Goal: Task Accomplishment & Management: Manage account settings

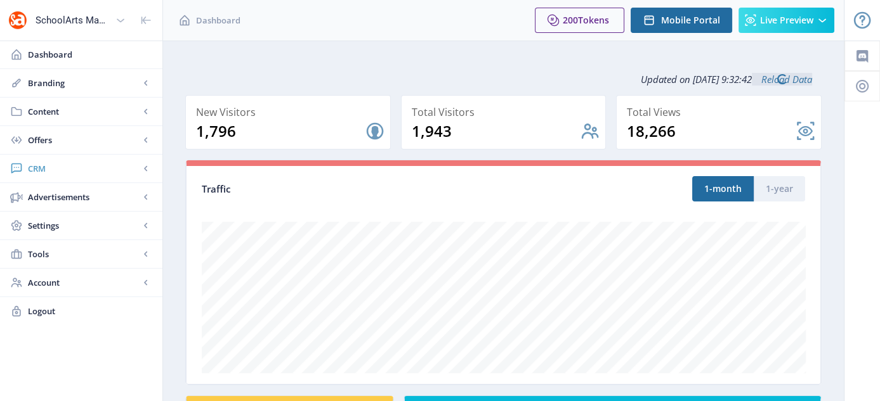
click at [49, 166] on span "CRM" at bounding box center [84, 168] width 112 height 13
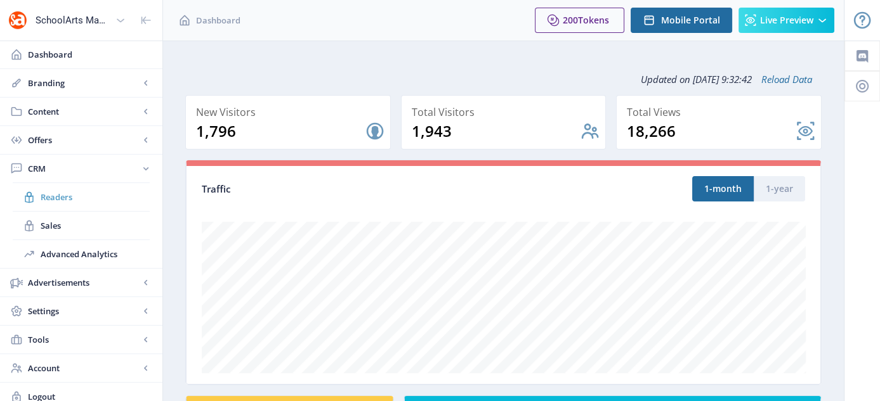
click at [60, 191] on span "Readers" at bounding box center [95, 197] width 109 height 13
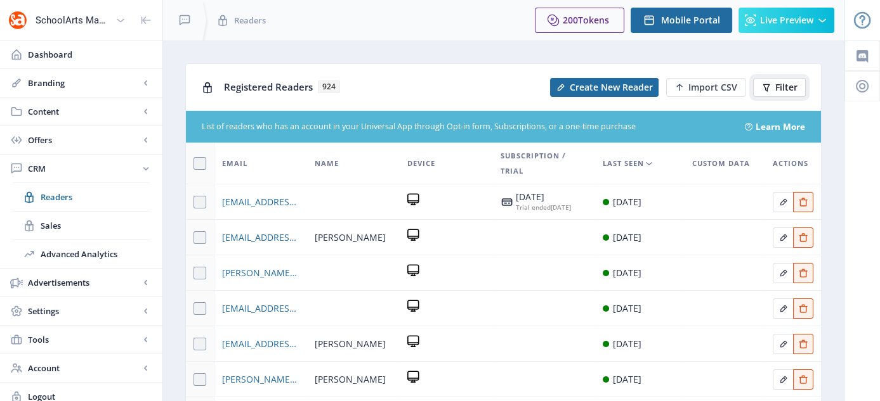
click at [777, 86] on span "Filter" at bounding box center [786, 87] width 22 height 10
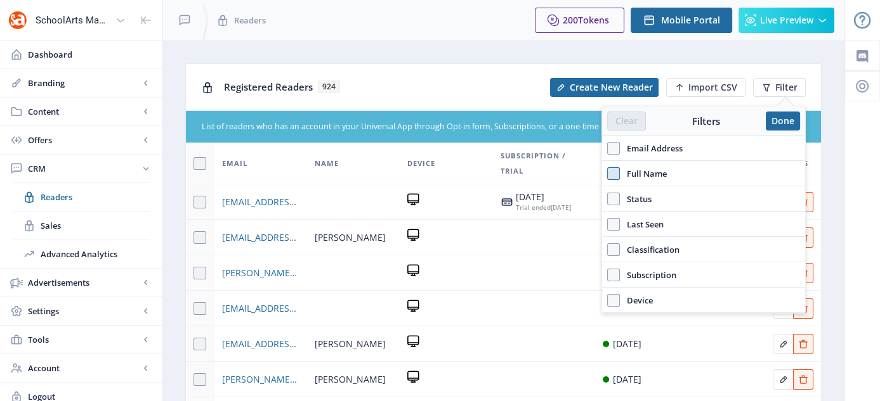
click at [611, 176] on span at bounding box center [613, 173] width 13 height 13
click at [608, 174] on input "Full Name" at bounding box center [607, 173] width 1 height 1
checkbox input "true"
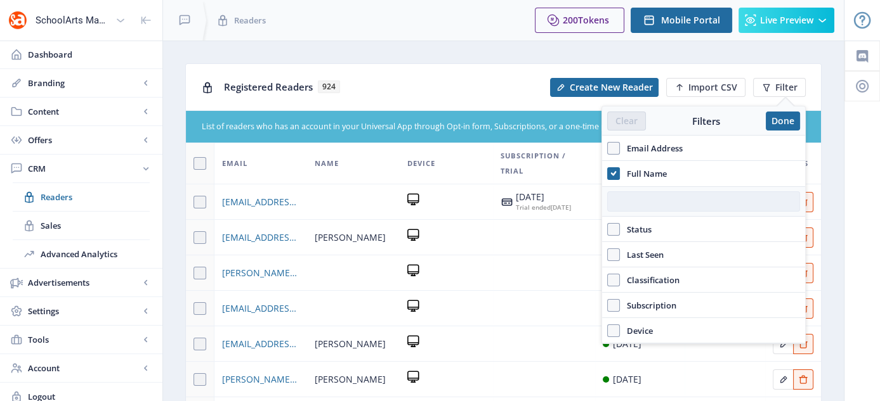
click at [663, 202] on input "text" at bounding box center [703, 202] width 193 height 20
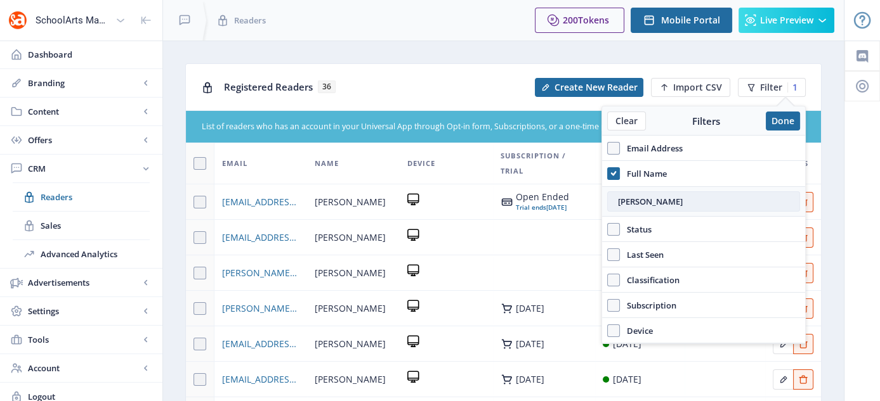
type input "[PERSON_NAME]"
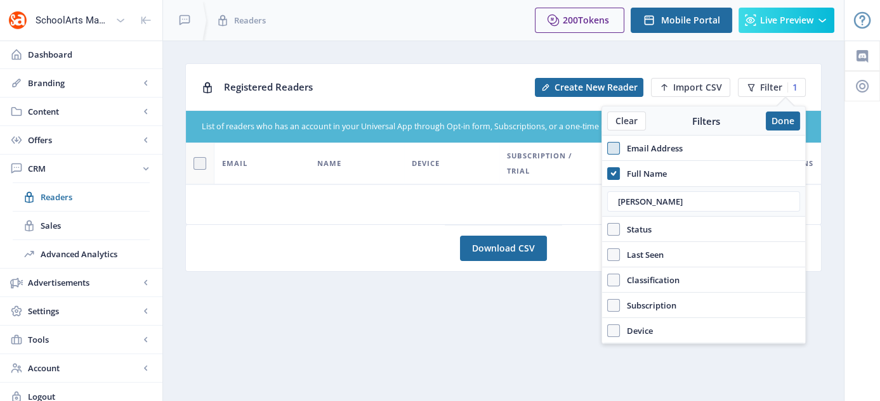
click at [612, 144] on span at bounding box center [613, 148] width 13 height 13
click at [608, 148] on input "Email Address" at bounding box center [607, 148] width 1 height 1
checkbox input "true"
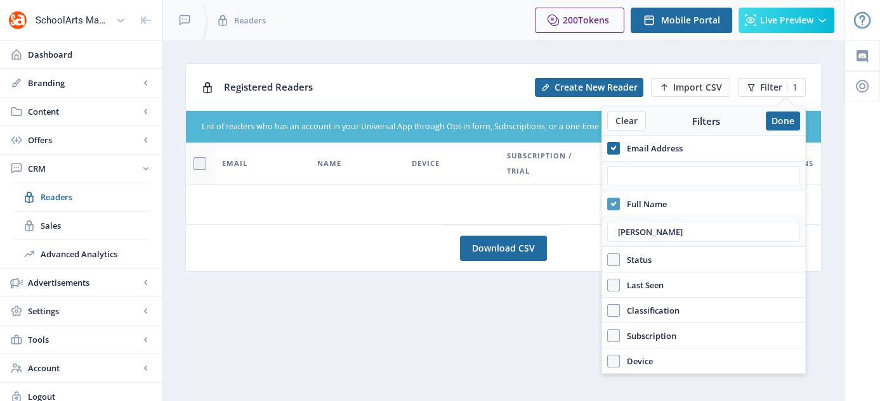
click at [616, 206] on span at bounding box center [613, 204] width 13 height 13
click at [608, 204] on input "Full Name" at bounding box center [607, 204] width 1 height 1
checkbox input "false"
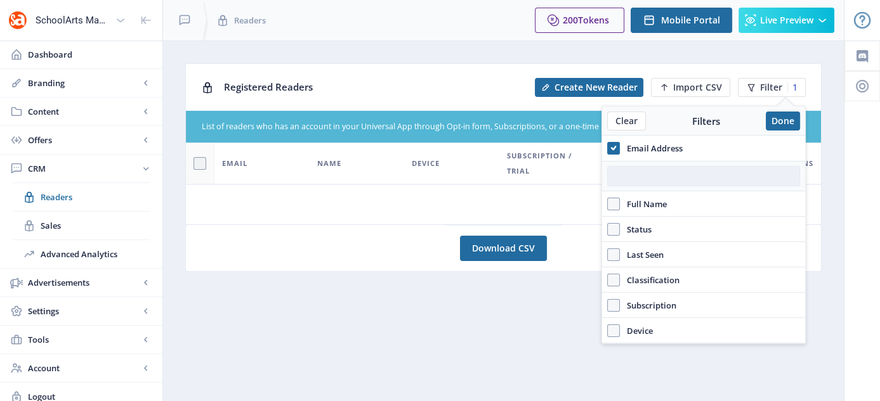
click at [634, 168] on input "text" at bounding box center [703, 176] width 193 height 20
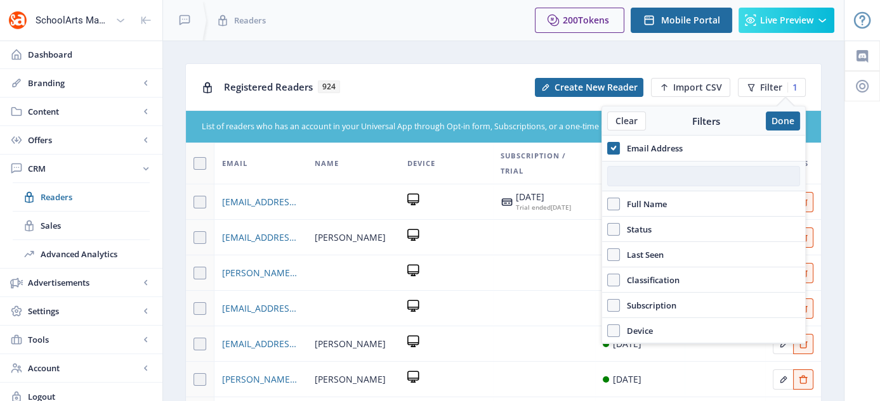
paste input "[EMAIL_ADDRESS][DOMAIN_NAME]"
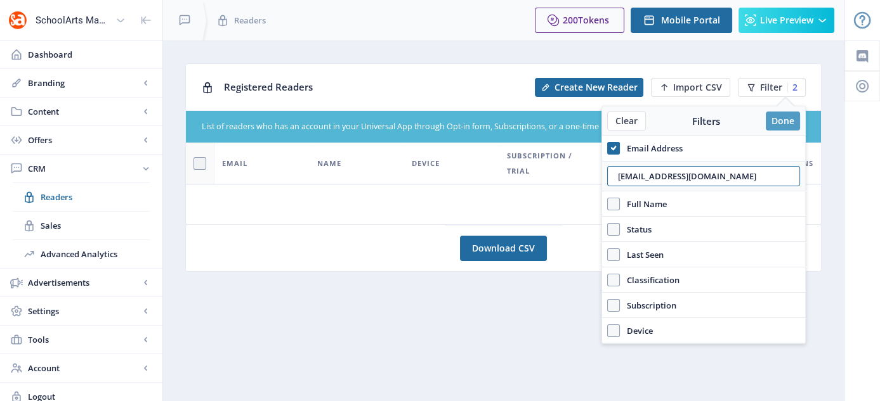
type input "[EMAIL_ADDRESS][DOMAIN_NAME]"
click at [786, 121] on button "Done" at bounding box center [782, 121] width 34 height 19
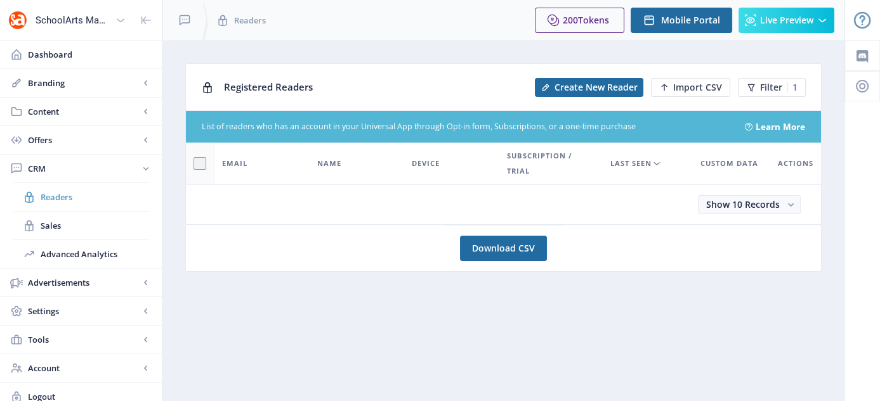
click at [44, 196] on span "Readers" at bounding box center [95, 197] width 109 height 13
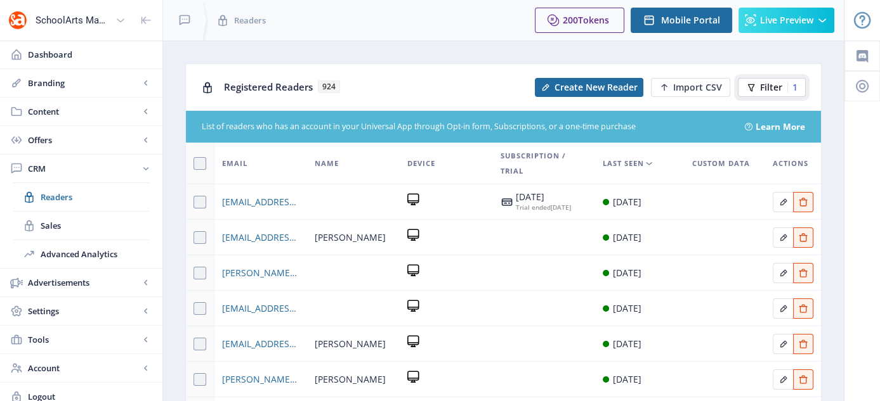
click at [753, 84] on icon at bounding box center [751, 88] width 7 height 8
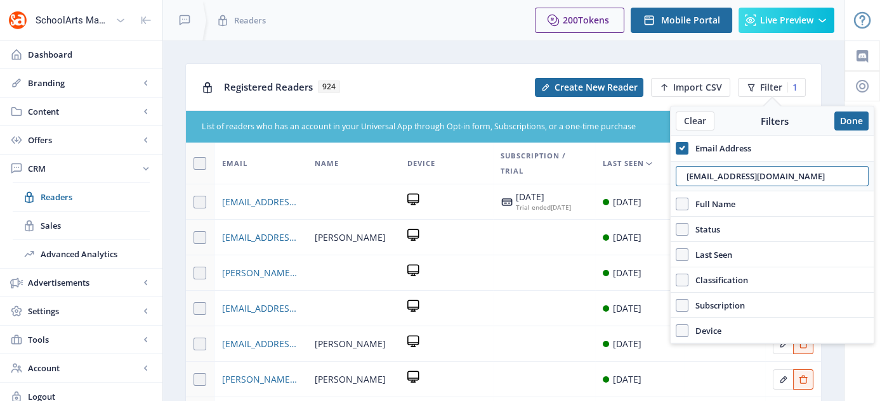
drag, startPoint x: 798, startPoint y: 177, endPoint x: 683, endPoint y: 190, distance: 116.2
click at [683, 190] on div "[EMAIL_ADDRESS][DOMAIN_NAME]" at bounding box center [771, 176] width 203 height 30
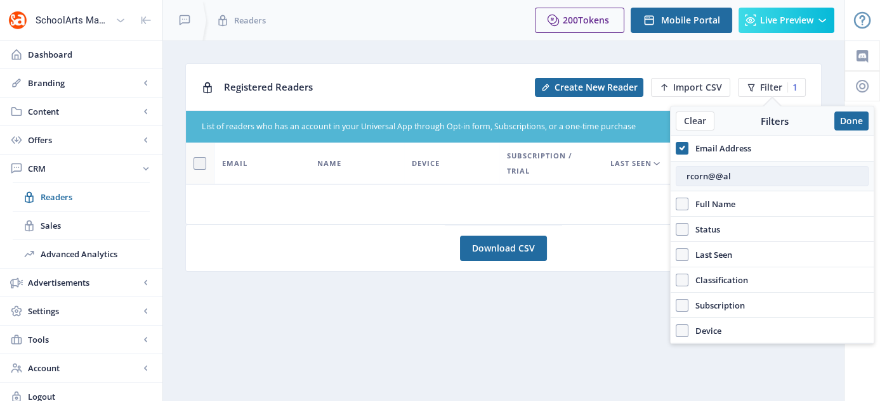
click at [723, 172] on input "rcorn@@al" at bounding box center [771, 176] width 193 height 20
click at [792, 171] on input "rcorn@@[DOMAIN_NAME]" at bounding box center [771, 176] width 193 height 20
drag, startPoint x: 791, startPoint y: 177, endPoint x: 684, endPoint y: 188, distance: 108.3
click at [684, 188] on div "rcorn@@[DOMAIN_NAME]" at bounding box center [771, 176] width 203 height 30
paste input "Expires Hunter Never Bounce"
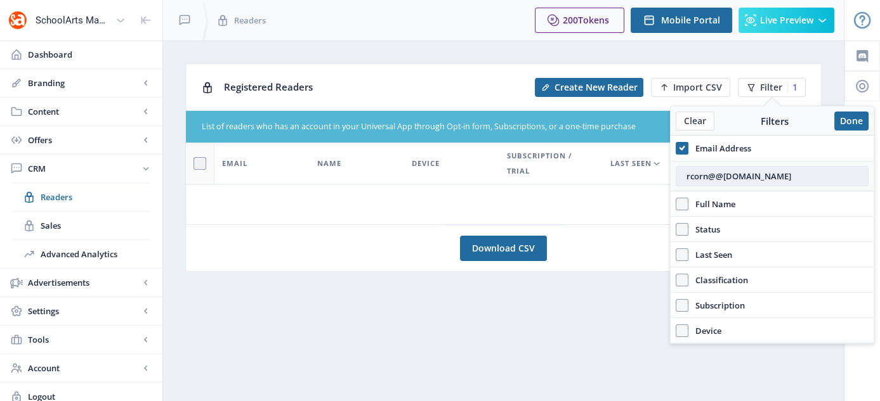
type input "Expires Hunter Never Bounce"
drag, startPoint x: 821, startPoint y: 174, endPoint x: 682, endPoint y: 187, distance: 139.5
click at [682, 187] on div "Expires Hunter Never Bounce" at bounding box center [771, 176] width 203 height 30
drag, startPoint x: 714, startPoint y: 171, endPoint x: 646, endPoint y: 181, distance: 69.1
click at [646, 181] on nb-layout "SchoolArts Magazine Dashboard Branding App Appearance Brand Brief Pages SEO Web…" at bounding box center [440, 205] width 880 height 411
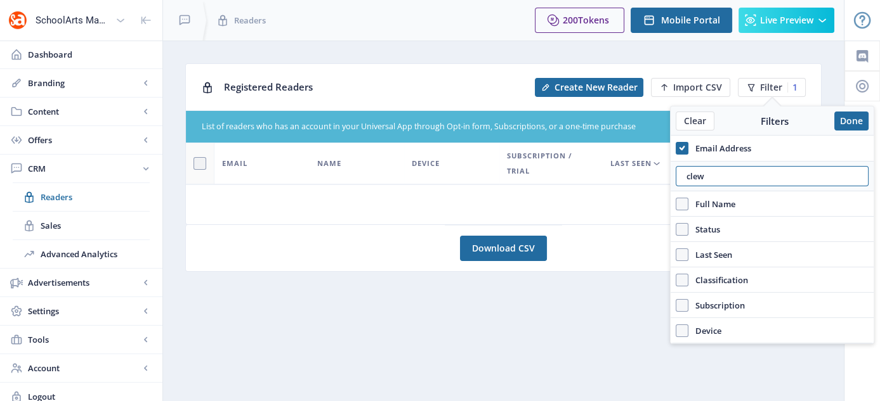
paste input "@[DOMAIN_NAME]"
type input "[EMAIL_ADDRESS][DOMAIN_NAME]"
drag, startPoint x: 788, startPoint y: 180, endPoint x: 674, endPoint y: 199, distance: 115.1
click at [674, 199] on div "Email Address [EMAIL_ADDRESS][DOMAIN_NAME] Full Name Status Account Active Last…" at bounding box center [771, 240] width 203 height 208
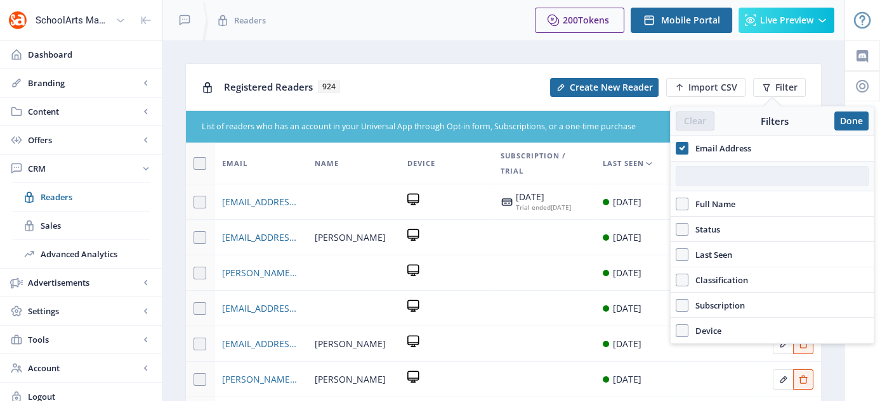
click at [680, 173] on input "text" at bounding box center [771, 176] width 193 height 20
paste input "[EMAIL_ADDRESS][DOMAIN_NAME]"
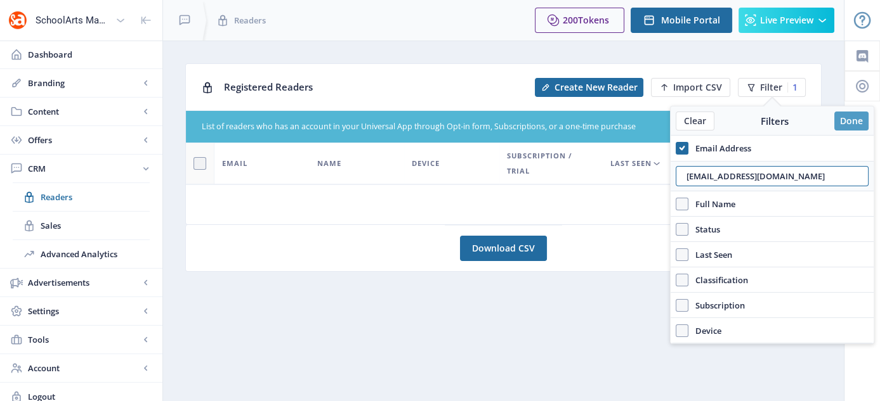
type input "[EMAIL_ADDRESS][DOMAIN_NAME]"
click at [853, 120] on button "Done" at bounding box center [851, 121] width 34 height 19
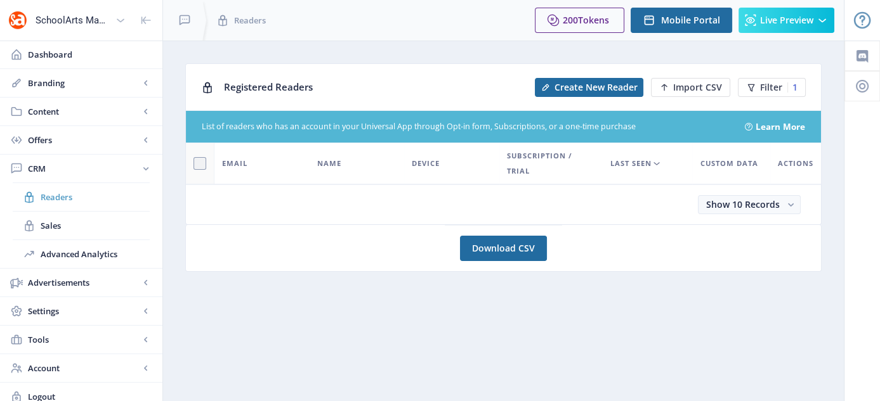
click at [59, 196] on span "Readers" at bounding box center [95, 197] width 109 height 13
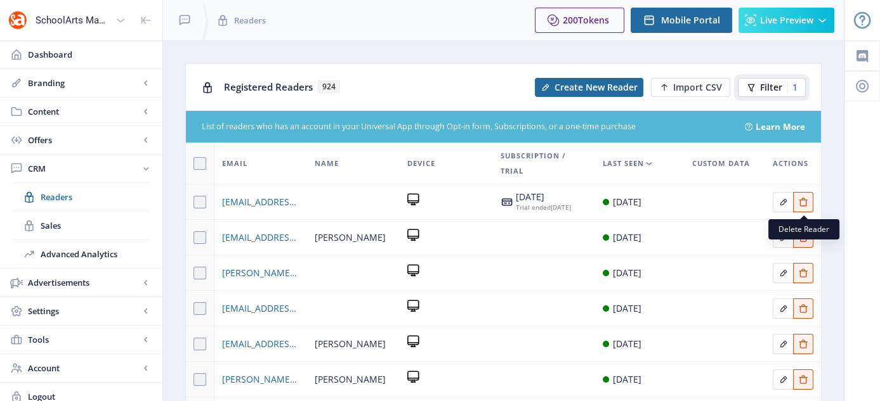
click at [776, 84] on span "Filter" at bounding box center [771, 87] width 22 height 10
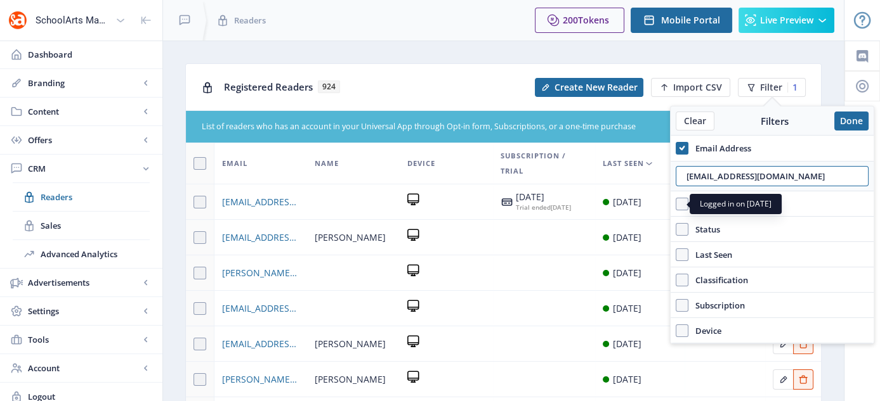
drag, startPoint x: 812, startPoint y: 176, endPoint x: 656, endPoint y: 188, distance: 157.1
click at [656, 188] on nb-layout "SchoolArts Magazine Dashboard Branding App Appearance Brand Brief Pages SEO Web…" at bounding box center [440, 334] width 880 height 669
paste input "rcorn@@[DOMAIN_NAME]"
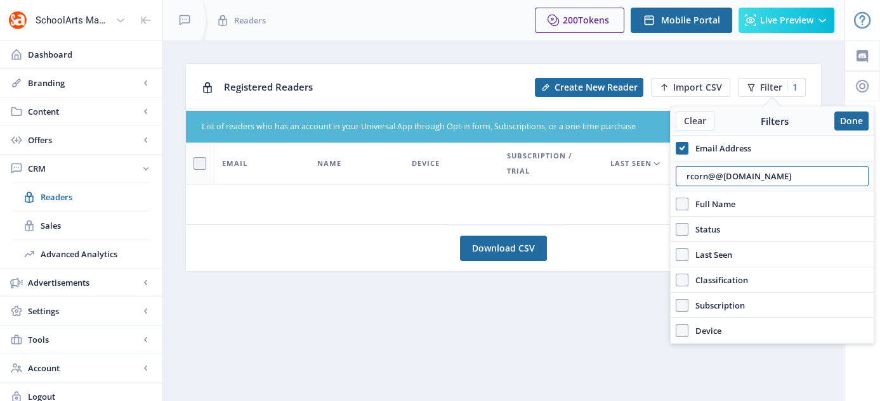
drag, startPoint x: 789, startPoint y: 176, endPoint x: 640, endPoint y: 192, distance: 149.9
click at [640, 192] on nb-layout "SchoolArts Magazine Dashboard Branding App Appearance Brand Brief Pages SEO Web…" at bounding box center [440, 205] width 880 height 411
paste input "[PERSON_NAME].brown@kirkwoodschools"
type input "[PERSON_NAME][EMAIL_ADDRESS][DOMAIN_NAME]"
click at [857, 122] on button "Done" at bounding box center [851, 121] width 34 height 19
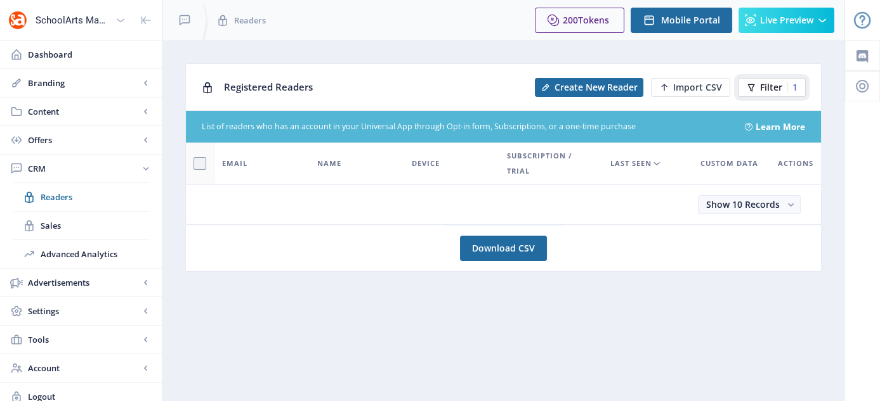
click at [776, 89] on span "Filter" at bounding box center [771, 87] width 22 height 10
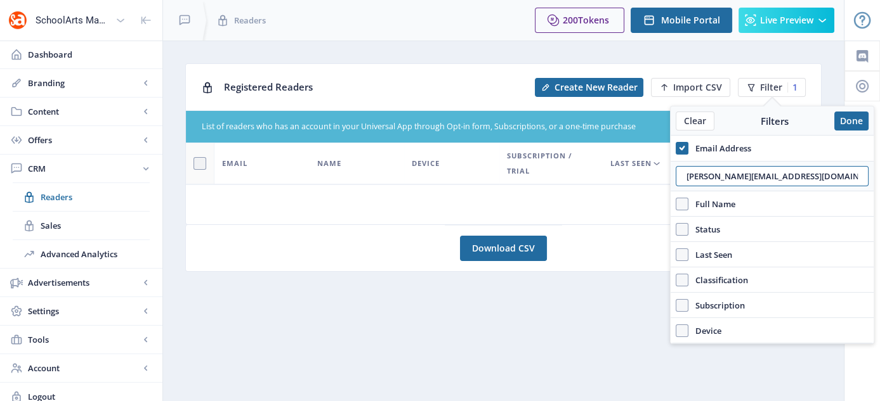
drag, startPoint x: 840, startPoint y: 185, endPoint x: 668, endPoint y: 207, distance: 172.6
click at [668, 207] on nb-layout "SchoolArts Magazine Dashboard Branding App Appearance Brand Brief Pages SEO Web…" at bounding box center [440, 205] width 880 height 411
paste input "trodgers@mustangmail"
click at [847, 173] on input "[EMAIL_ADDRESS][DOMAIN_NAME]" at bounding box center [771, 176] width 193 height 20
type input "[EMAIL_ADDRESS][DOMAIN_NAME]"
